Goal: Task Accomplishment & Management: Use online tool/utility

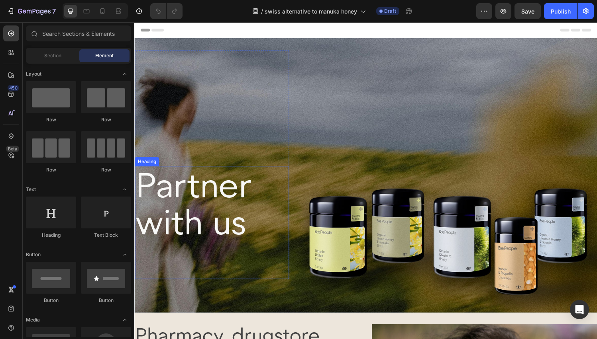
click at [223, 208] on h2 "Partner with us" at bounding box center [214, 229] width 159 height 117
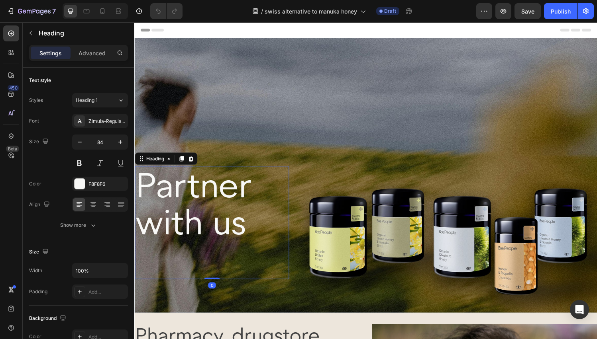
click at [247, 227] on h2 "Partner with us" at bounding box center [214, 229] width 159 height 117
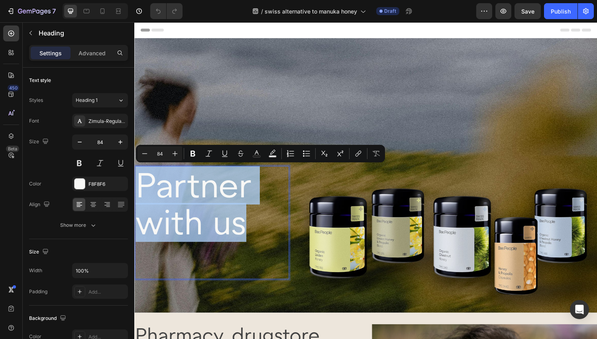
drag, startPoint x: 247, startPoint y: 230, endPoint x: 144, endPoint y: 191, distance: 109.7
click at [144, 191] on p "Partner with us" at bounding box center [214, 230] width 158 height 116
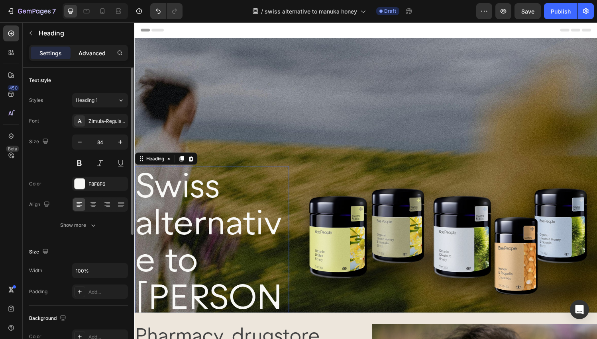
click at [94, 47] on div "Advanced" at bounding box center [92, 53] width 40 height 13
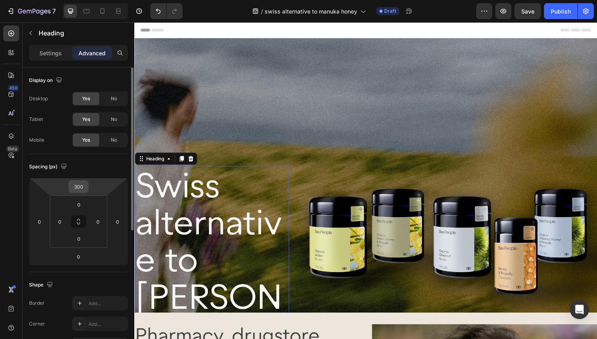
click at [75, 190] on input "300" at bounding box center [79, 187] width 16 height 12
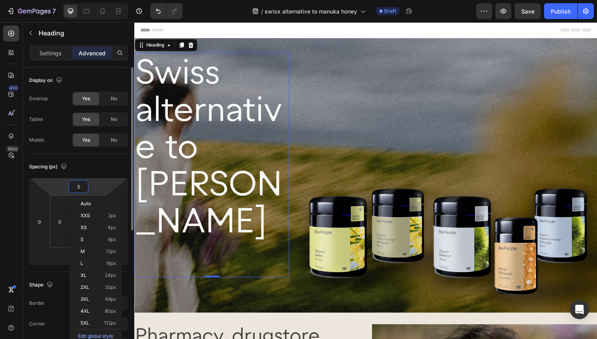
type input "50"
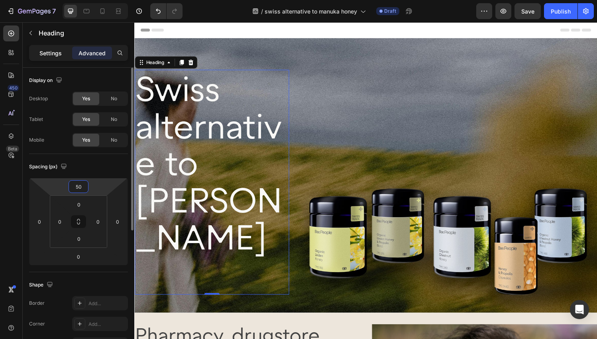
click at [46, 55] on p "Settings" at bounding box center [50, 53] width 22 height 8
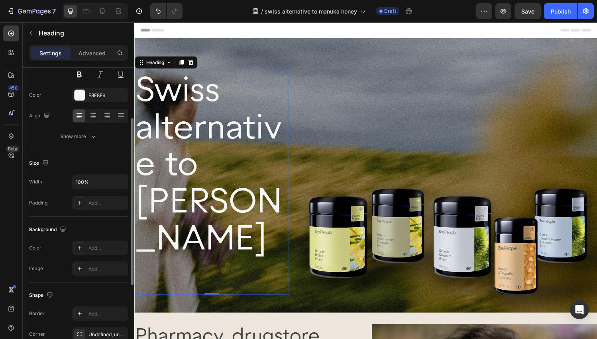
scroll to position [91, 0]
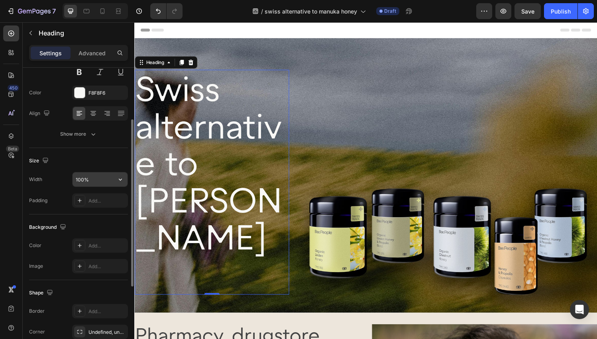
click at [82, 177] on input "100%" at bounding box center [99, 179] width 55 height 14
type input "150%"
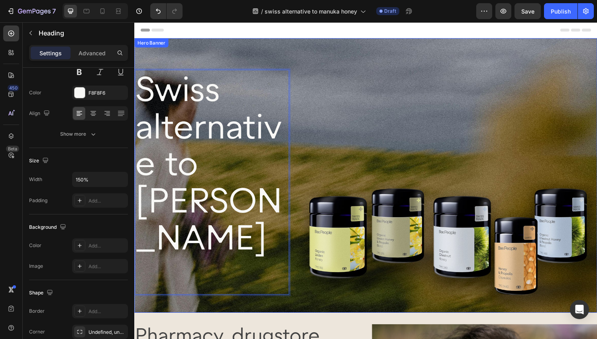
click at [332, 163] on div "Swiss alternative to Manuka Honey Heading 0 Row" at bounding box center [373, 177] width 478 height 253
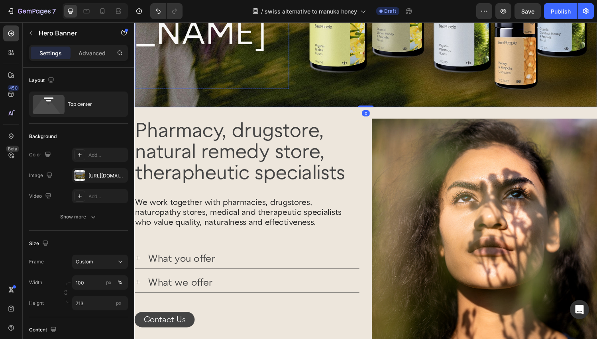
scroll to position [217, 0]
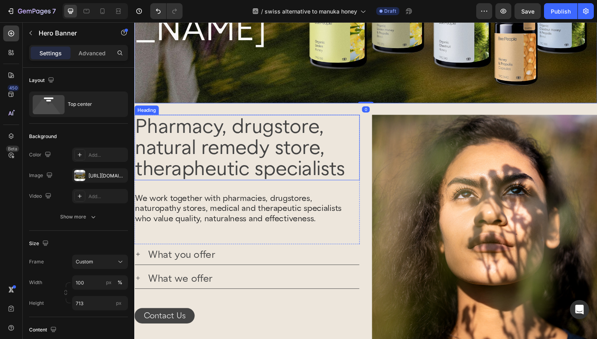
click at [188, 141] on h2 "Pharmacy, drugstore, natural remedy store, therapheutic specialists" at bounding box center [250, 152] width 233 height 68
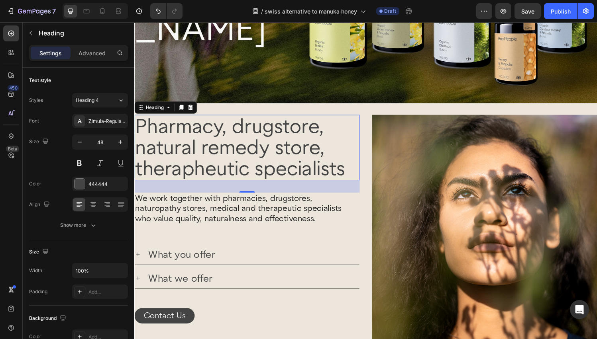
click at [355, 175] on h2 "Pharmacy, drugstore, natural remedy store, therapheutic specialists" at bounding box center [250, 152] width 233 height 68
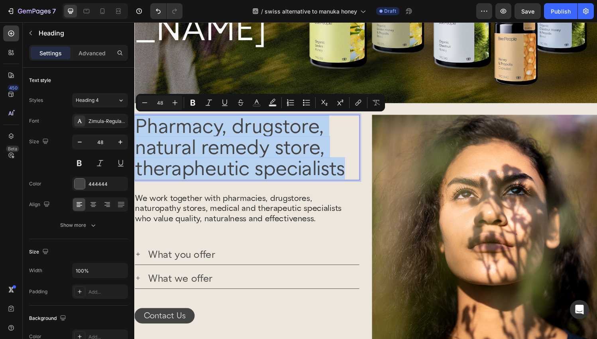
drag, startPoint x: 355, startPoint y: 175, endPoint x: 134, endPoint y: 131, distance: 224.9
click at [134, 131] on h2 "Pharmacy, drugstore, natural remedy store, therapheutic specialists" at bounding box center [250, 152] width 233 height 68
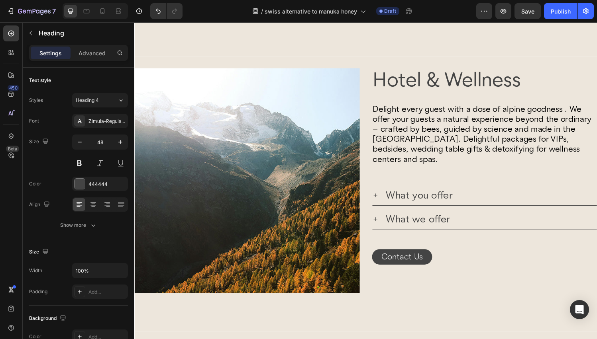
scroll to position [551, 0]
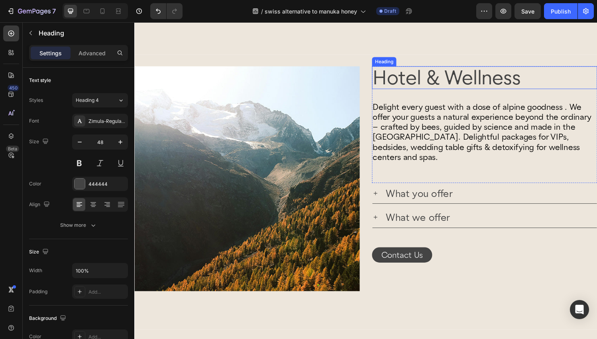
click at [400, 83] on h2 "Hotel & Wellness" at bounding box center [496, 80] width 233 height 24
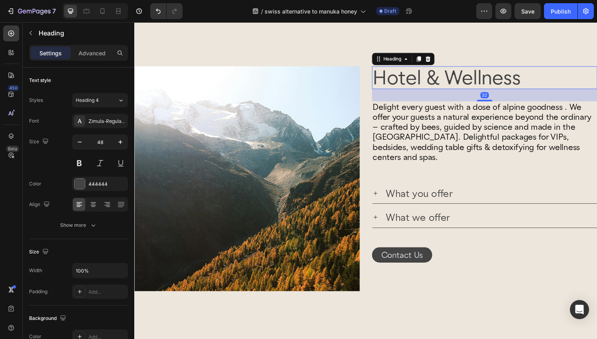
click at [388, 83] on h2 "Hotel & Wellness" at bounding box center [496, 80] width 233 height 24
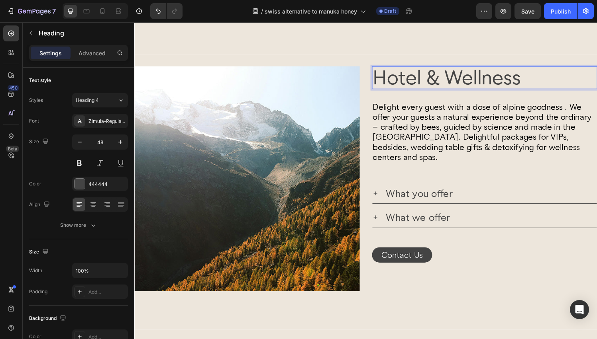
click at [384, 82] on p "Hotel & Wellness" at bounding box center [495, 80] width 231 height 22
drag, startPoint x: 384, startPoint y: 82, endPoint x: 539, endPoint y: 84, distance: 155.3
click at [539, 84] on p "Hotel & Wellness" at bounding box center [495, 80] width 231 height 22
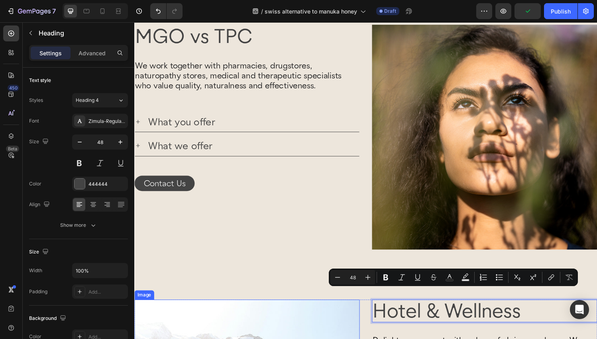
scroll to position [297, 0]
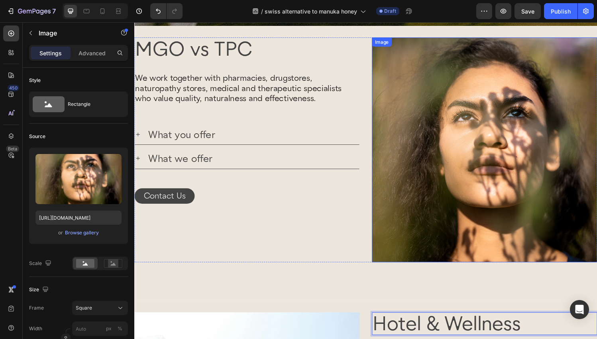
click at [487, 85] on img at bounding box center [496, 154] width 233 height 233
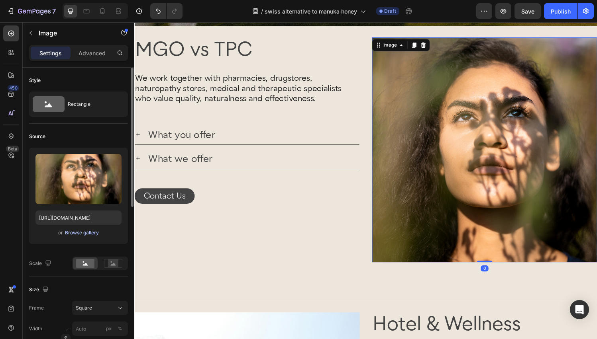
click at [71, 234] on div "Browse gallery" at bounding box center [82, 232] width 34 height 7
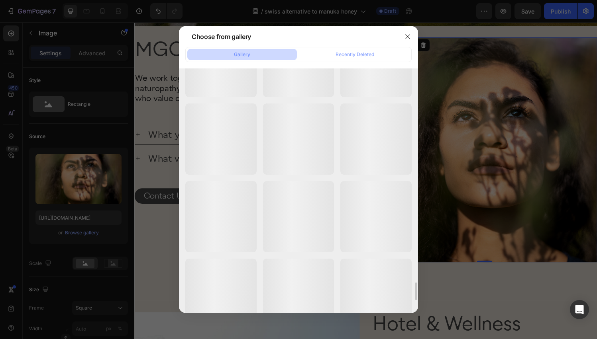
scroll to position [2477, 0]
click at [407, 37] on icon "button" at bounding box center [407, 36] width 6 height 6
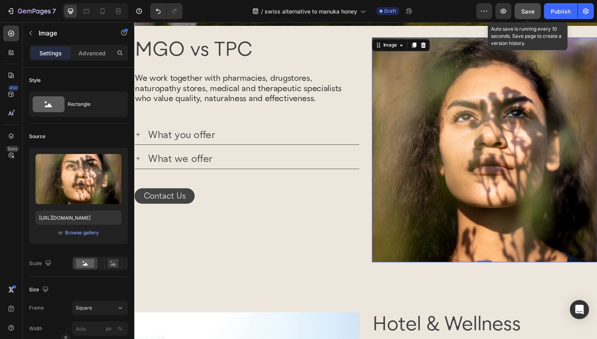
click at [532, 10] on span "Save" at bounding box center [527, 11] width 13 height 7
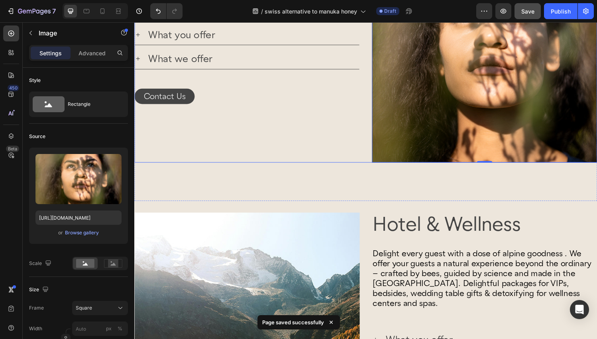
scroll to position [0, 0]
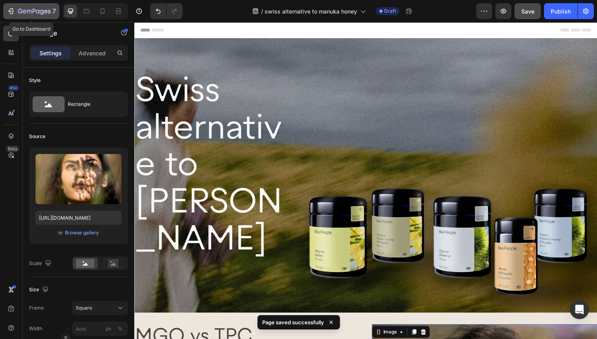
click at [32, 10] on icon "button" at bounding box center [34, 11] width 33 height 7
